Goal: Transaction & Acquisition: Book appointment/travel/reservation

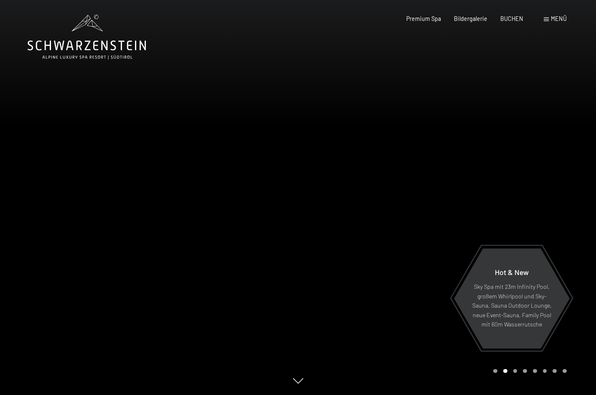
click at [557, 17] on span "Menü" at bounding box center [559, 18] width 16 height 7
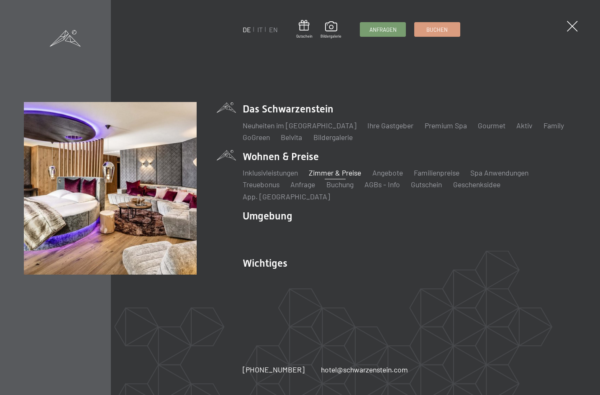
click at [326, 177] on link "Zimmer & Preise" at bounding box center [335, 172] width 52 height 9
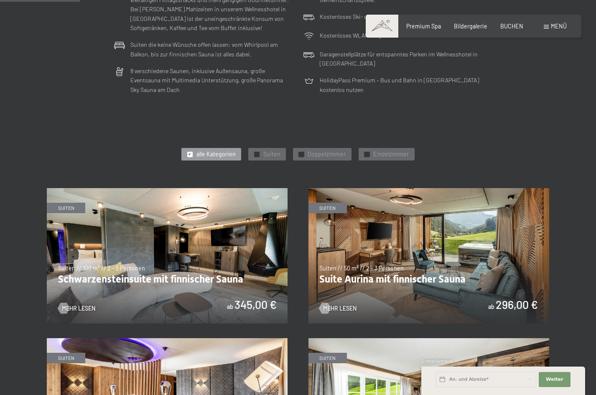
scroll to position [302, 0]
click at [221, 151] on span "alle Kategorien" at bounding box center [216, 154] width 39 height 8
click at [258, 151] on span "✓" at bounding box center [256, 153] width 3 height 5
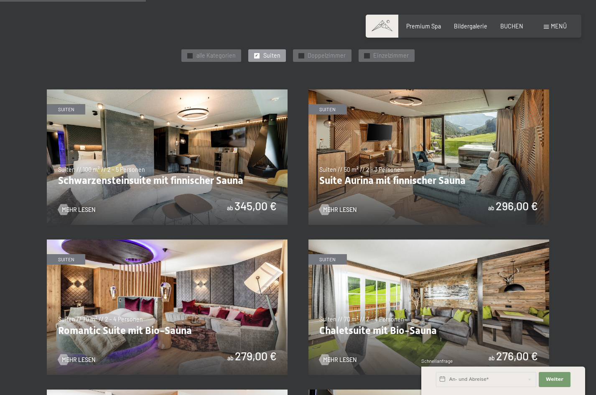
scroll to position [396, 0]
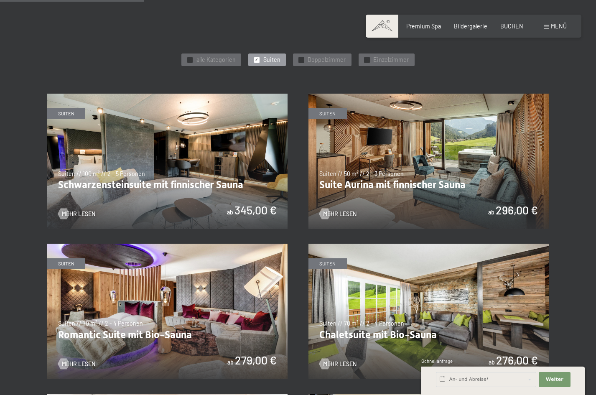
click at [388, 138] on img at bounding box center [429, 161] width 241 height 135
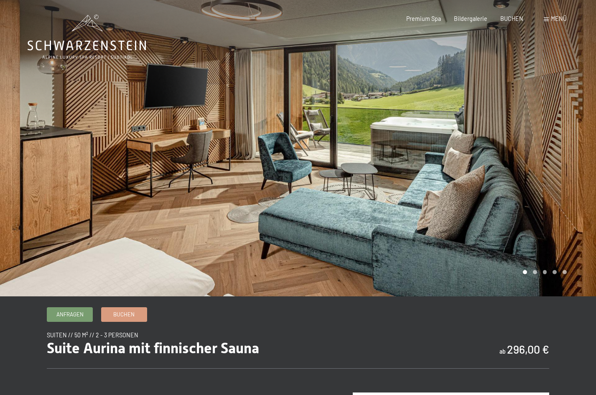
click at [537, 276] on div at bounding box center [447, 148] width 298 height 296
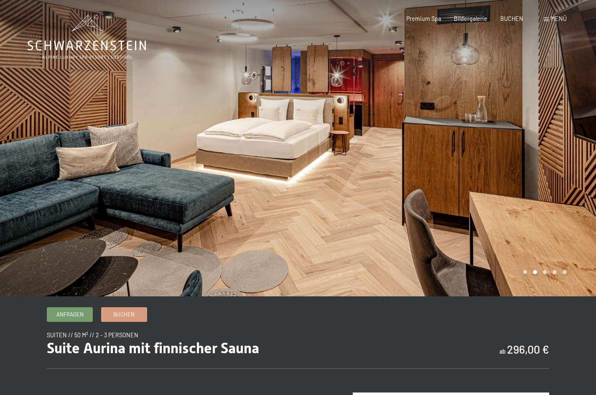
click at [551, 276] on div at bounding box center [447, 148] width 298 height 296
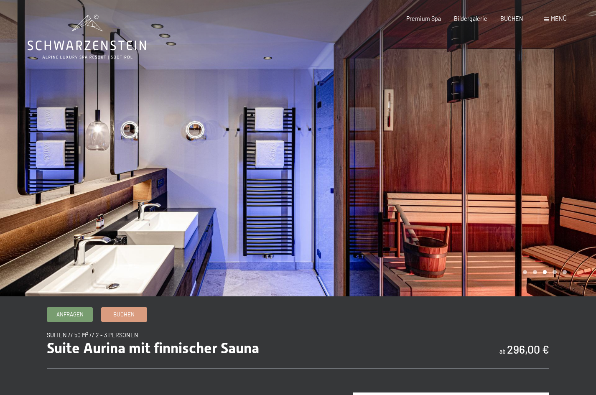
click at [555, 275] on div at bounding box center [447, 148] width 298 height 296
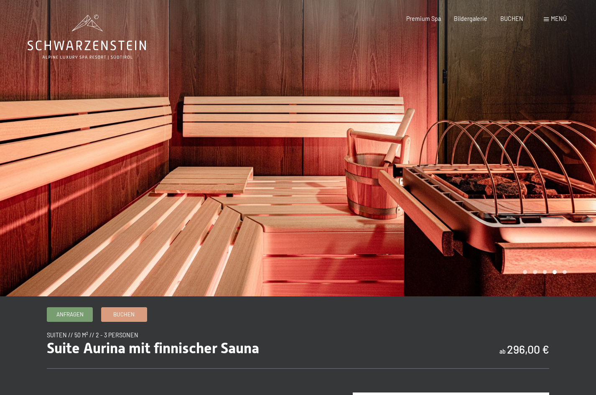
click at [563, 275] on div at bounding box center [447, 148] width 298 height 296
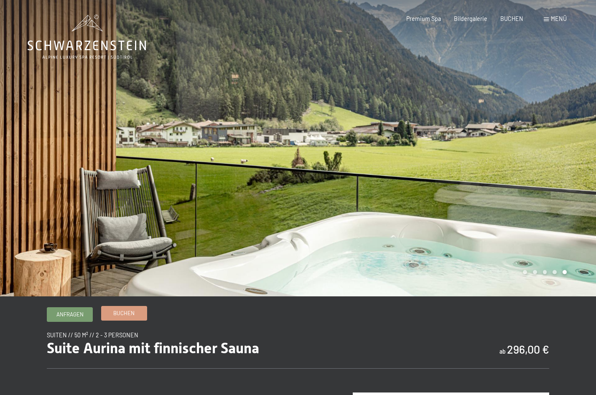
click at [125, 311] on span "Buchen" at bounding box center [123, 313] width 21 height 8
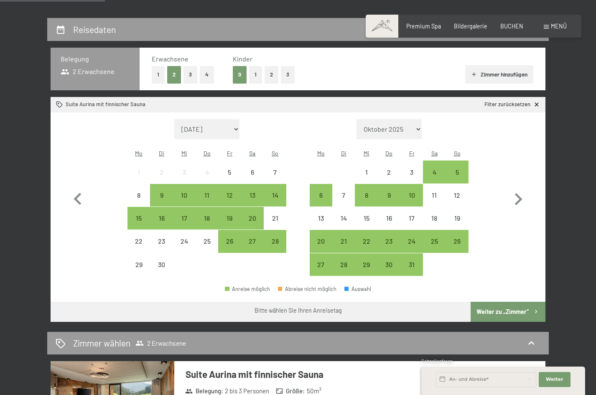
scroll to position [158, 0]
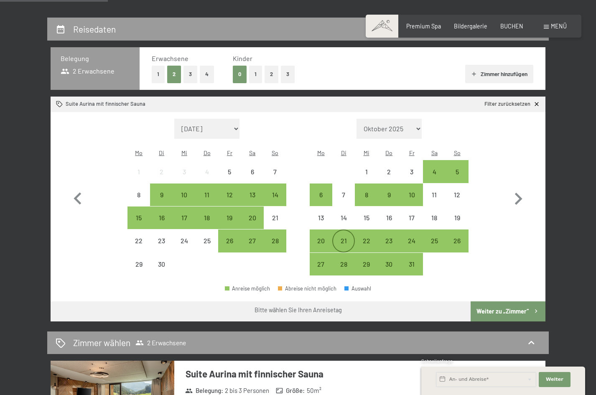
click at [337, 238] on div "21" at bounding box center [343, 248] width 21 height 21
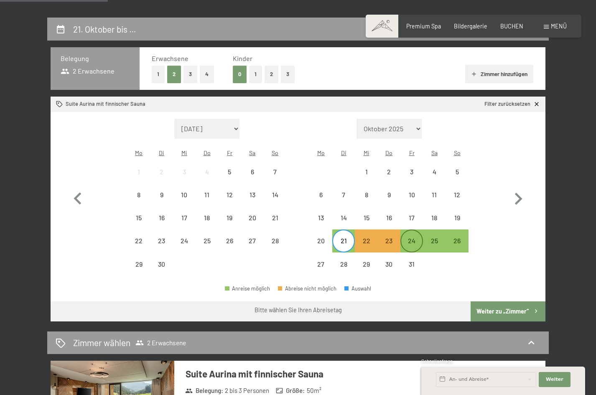
click at [405, 238] on div "24" at bounding box center [411, 248] width 21 height 21
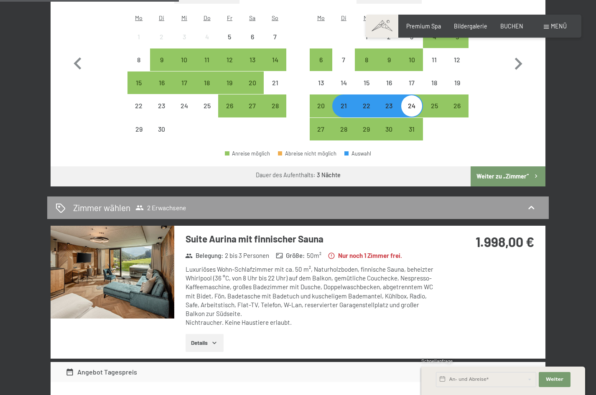
scroll to position [272, 0]
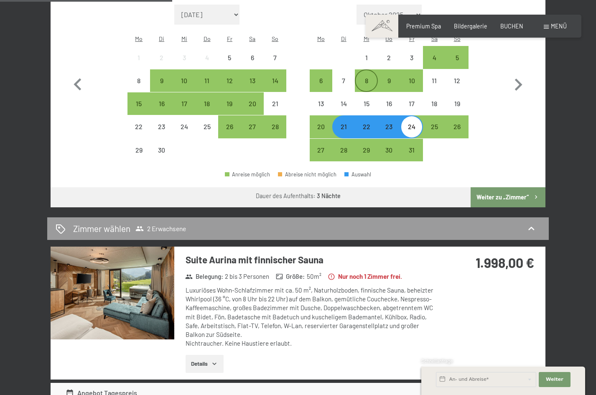
click at [365, 77] on div "8" at bounding box center [366, 87] width 21 height 21
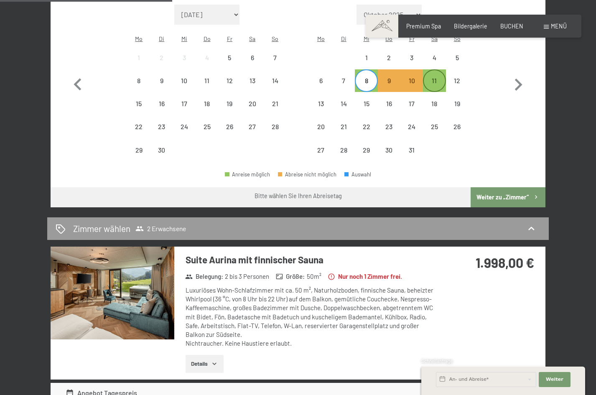
click at [431, 77] on div "11" at bounding box center [434, 87] width 21 height 21
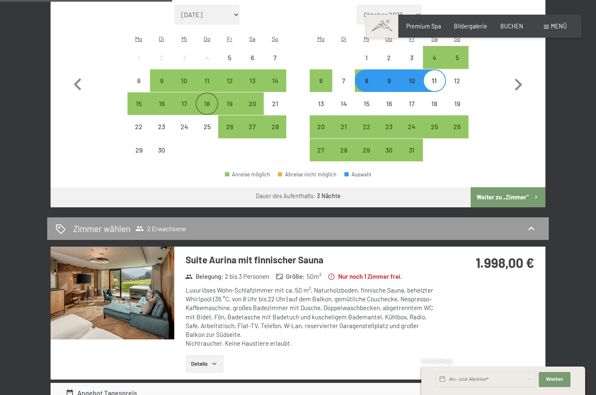
click at [204, 100] on div "18" at bounding box center [207, 110] width 21 height 21
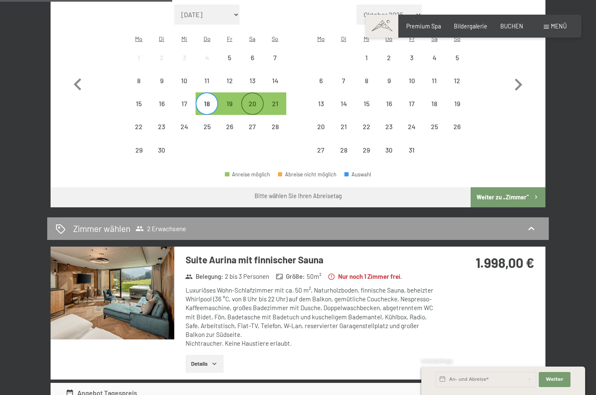
click at [252, 100] on div "20" at bounding box center [252, 110] width 21 height 21
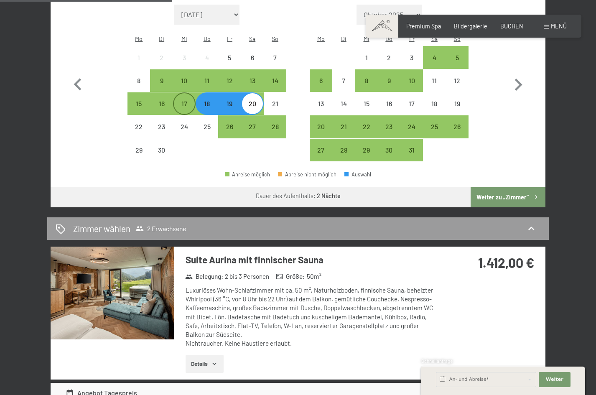
click at [187, 100] on div "17" at bounding box center [184, 110] width 21 height 21
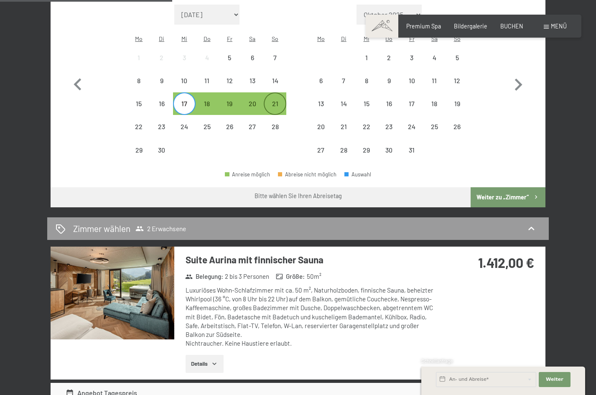
click at [273, 100] on div "21" at bounding box center [275, 110] width 21 height 21
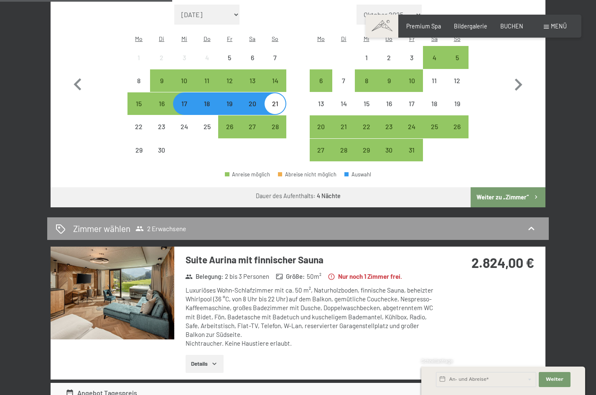
click at [256, 100] on div "20" at bounding box center [252, 110] width 21 height 21
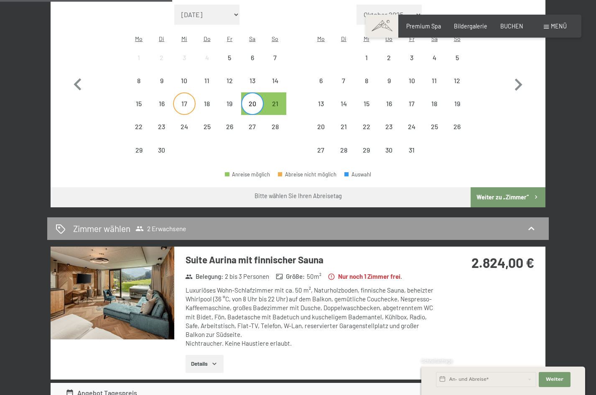
click at [189, 100] on div "17" at bounding box center [184, 110] width 21 height 21
click at [248, 100] on div "20" at bounding box center [252, 110] width 21 height 21
